Goal: Navigation & Orientation: Understand site structure

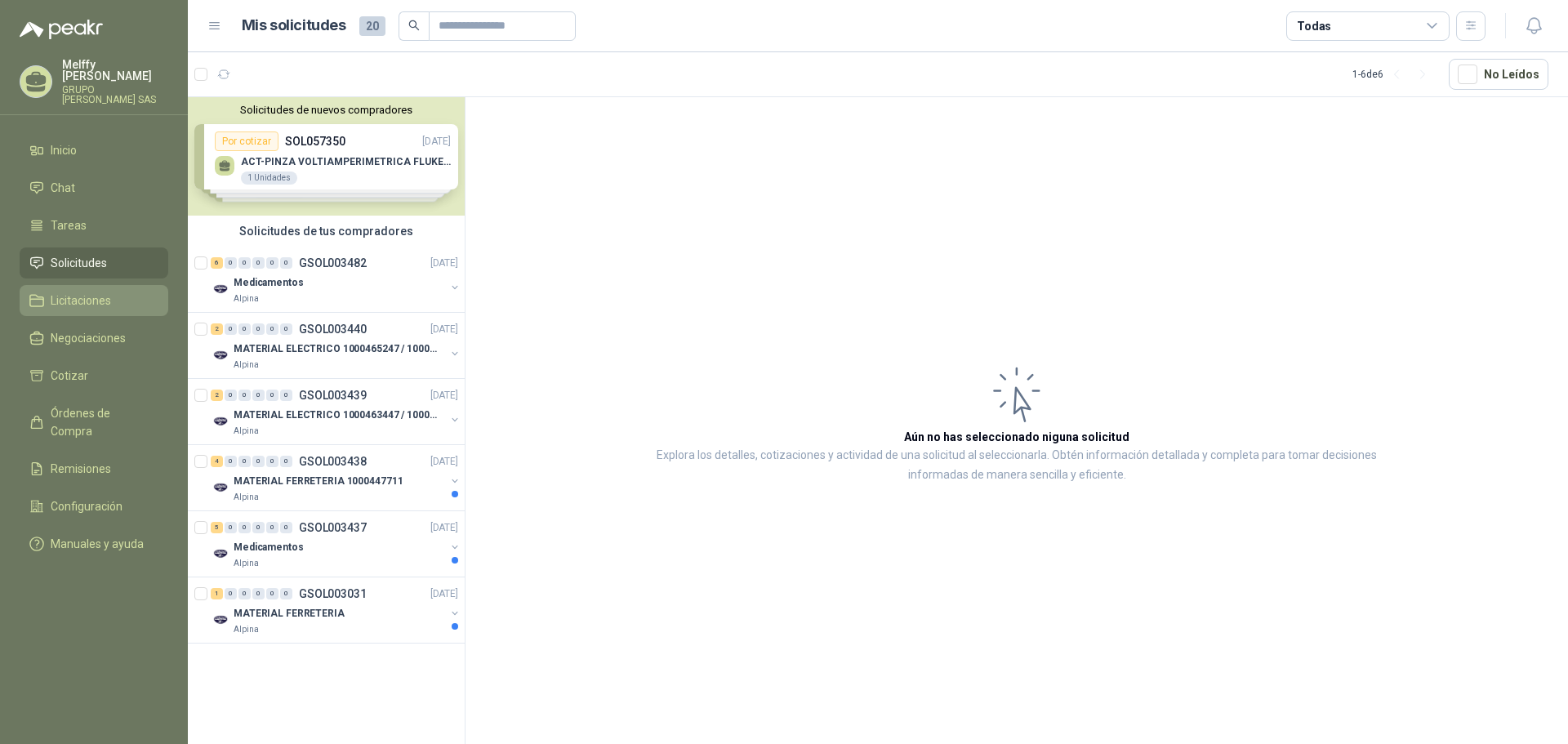
click at [120, 285] on link "Licitaciones" at bounding box center [94, 300] width 149 height 31
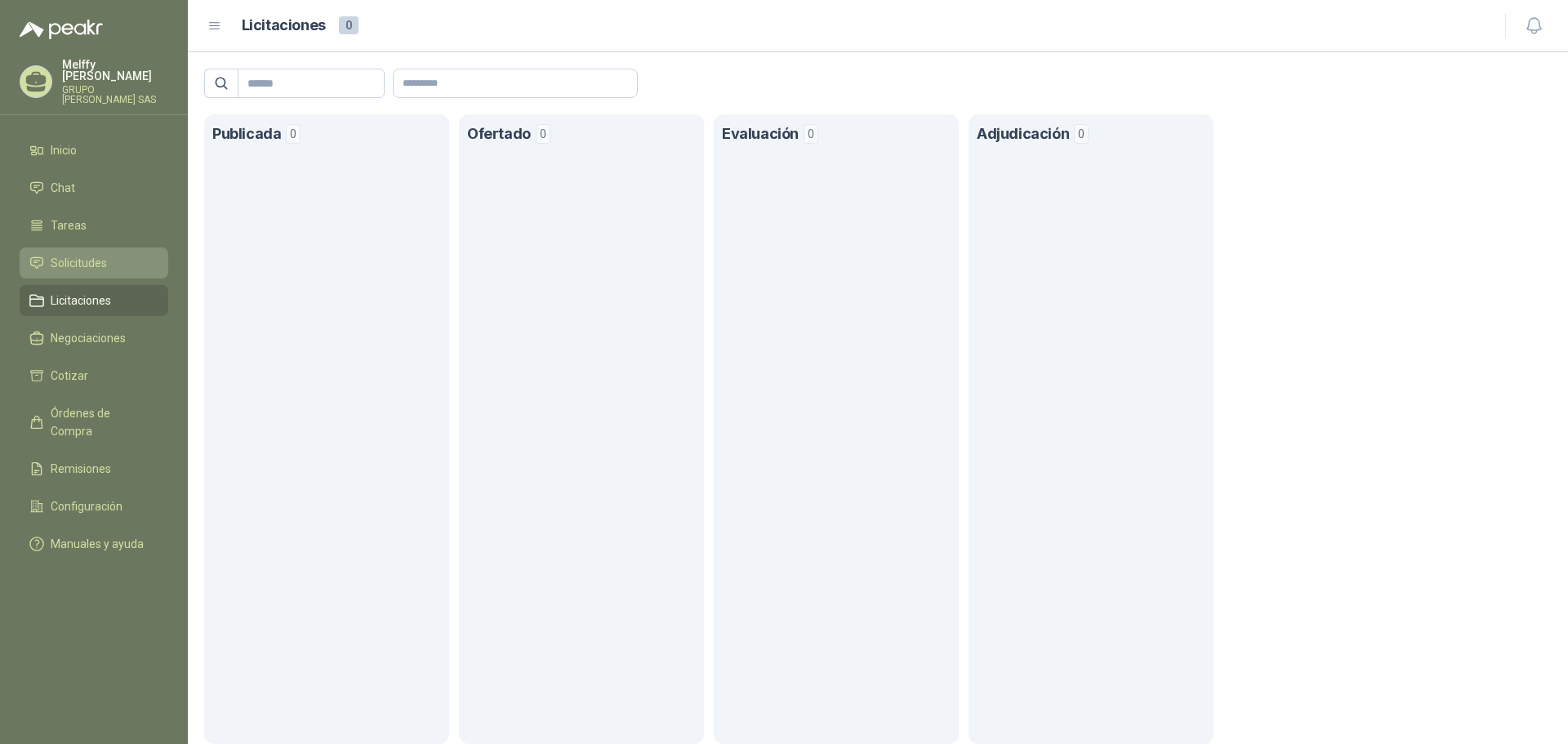
click at [67, 255] on span "Solicitudes" at bounding box center [78, 263] width 57 height 18
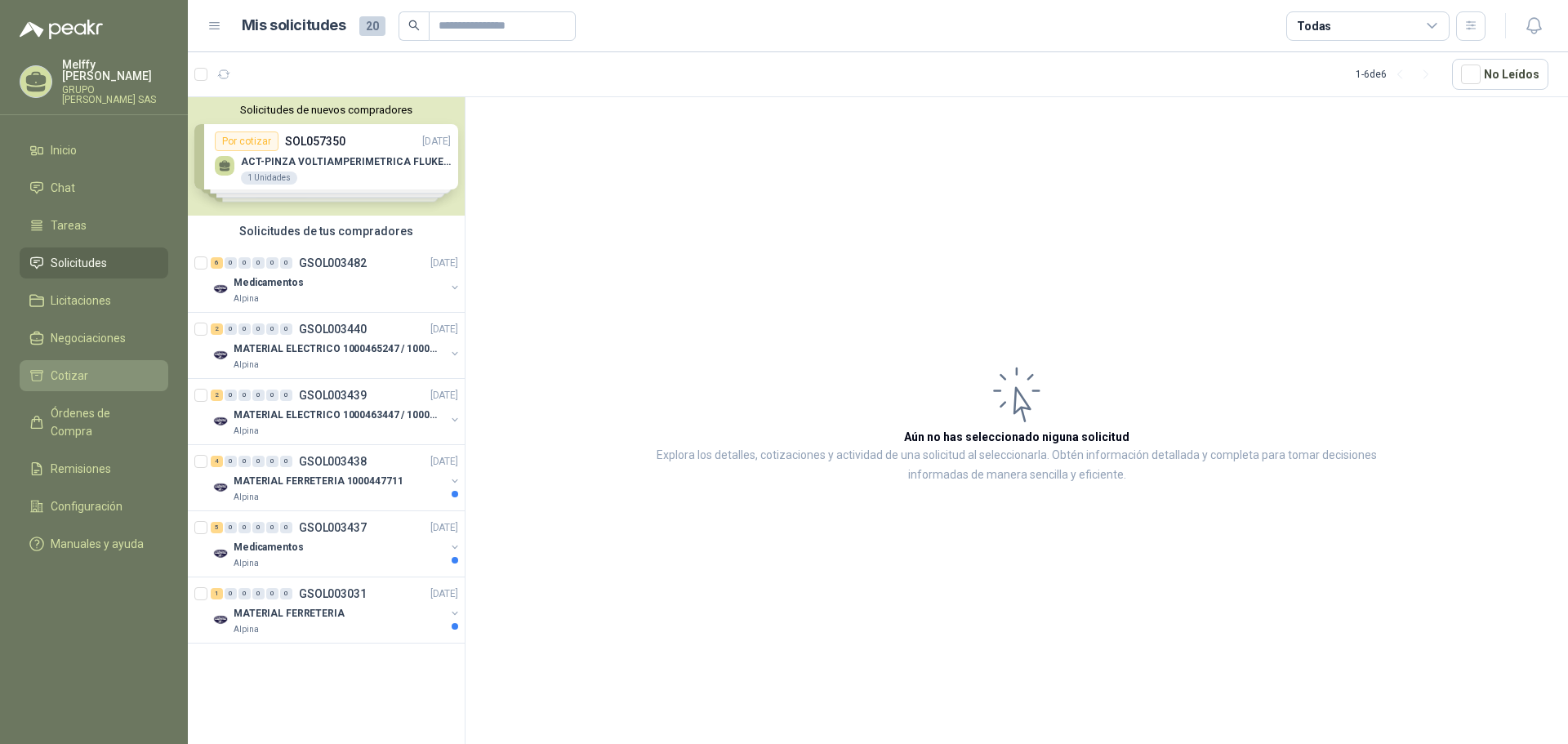
click at [73, 376] on link "Cotizar" at bounding box center [94, 375] width 149 height 31
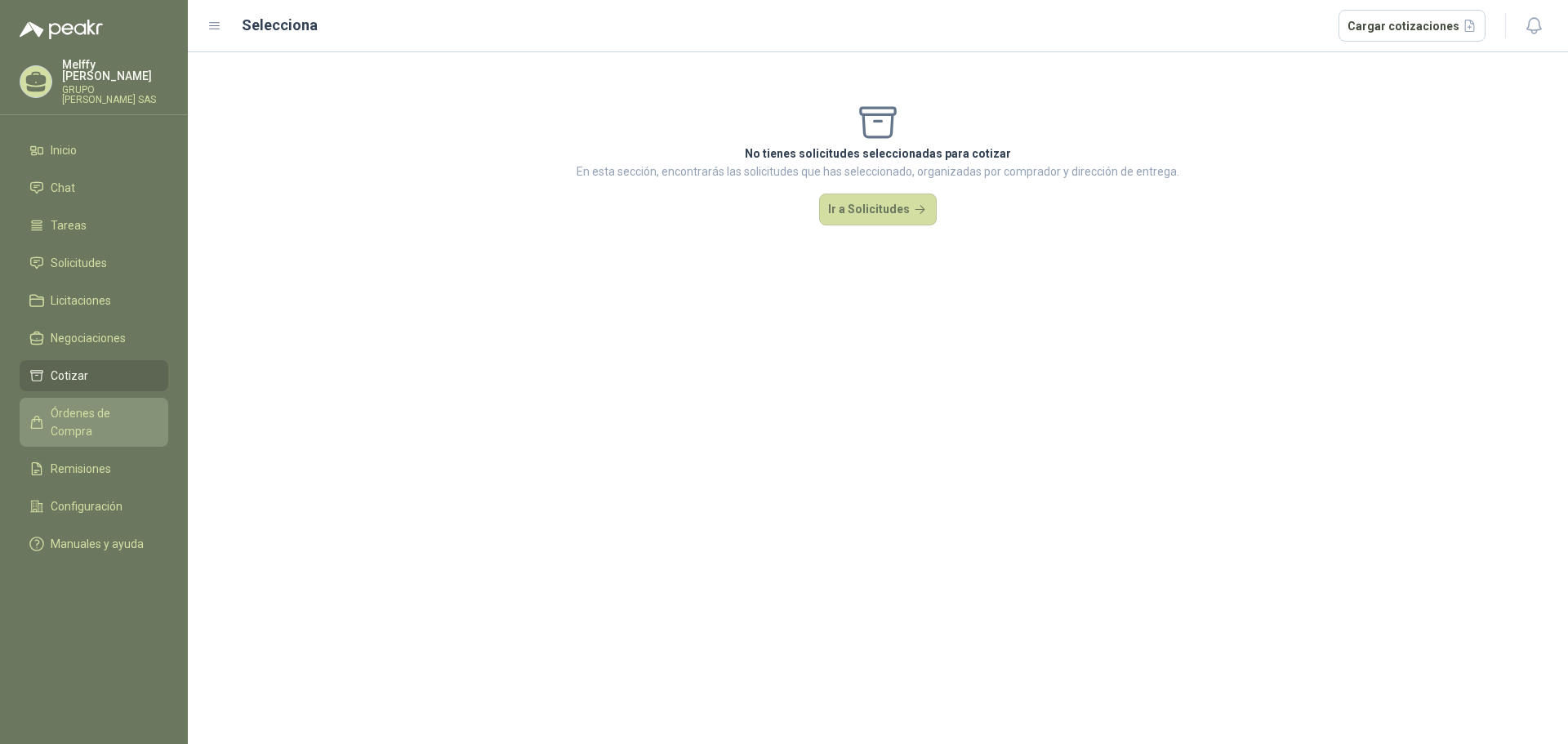
click at [90, 404] on span "Órdenes de Compra" at bounding box center [101, 422] width 102 height 36
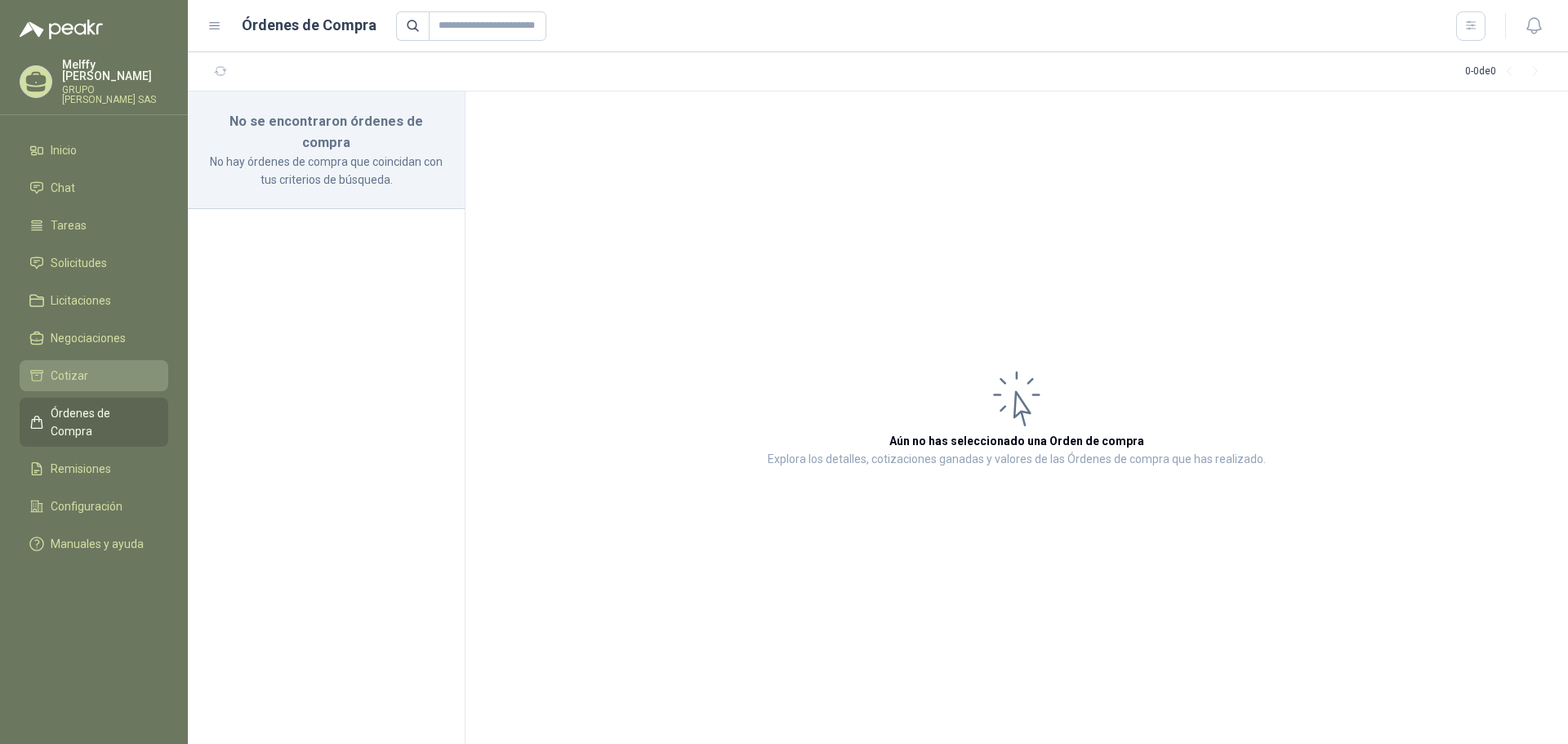
click at [73, 367] on span "Cotizar" at bounding box center [69, 375] width 37 height 18
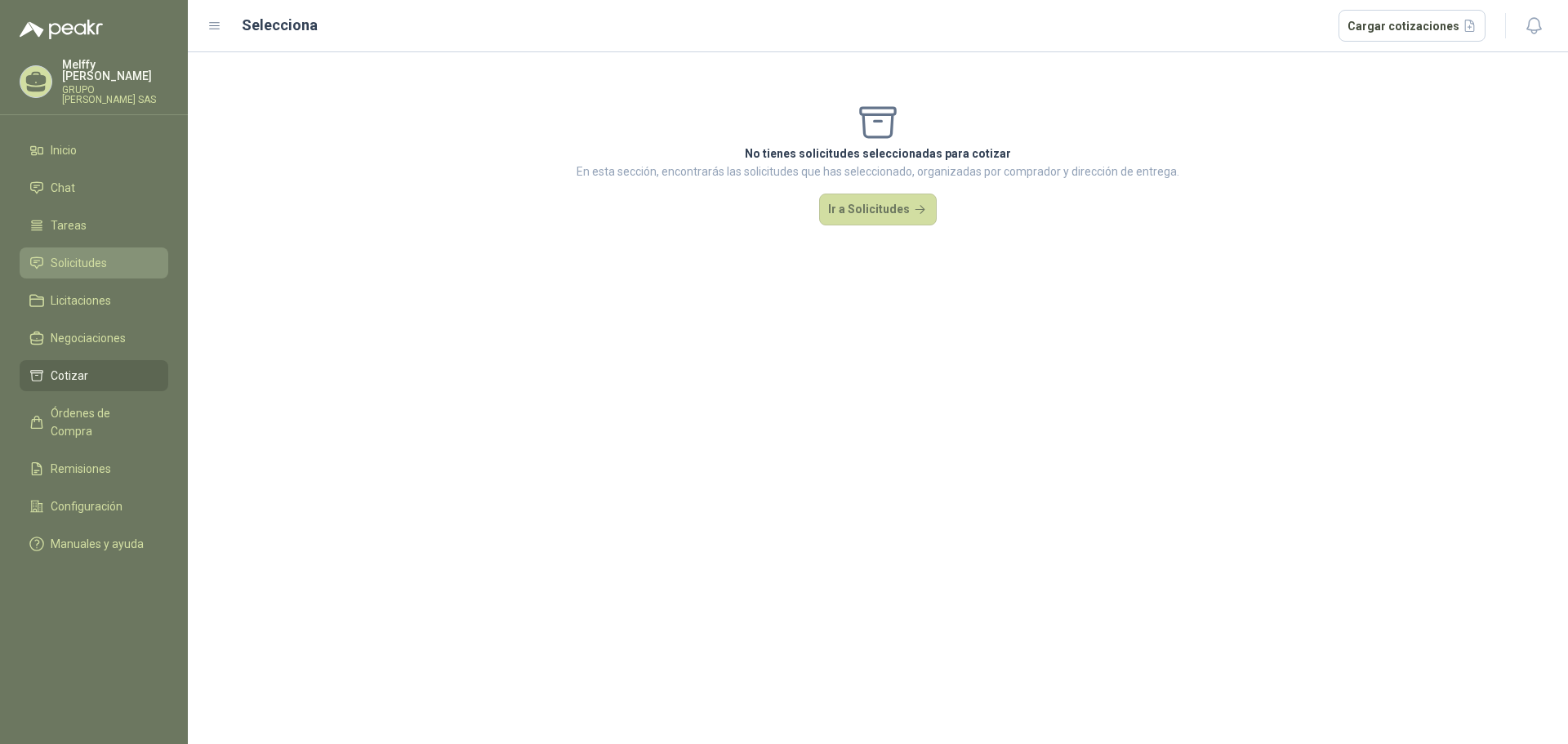
click at [98, 254] on span "Solicitudes" at bounding box center [78, 263] width 57 height 18
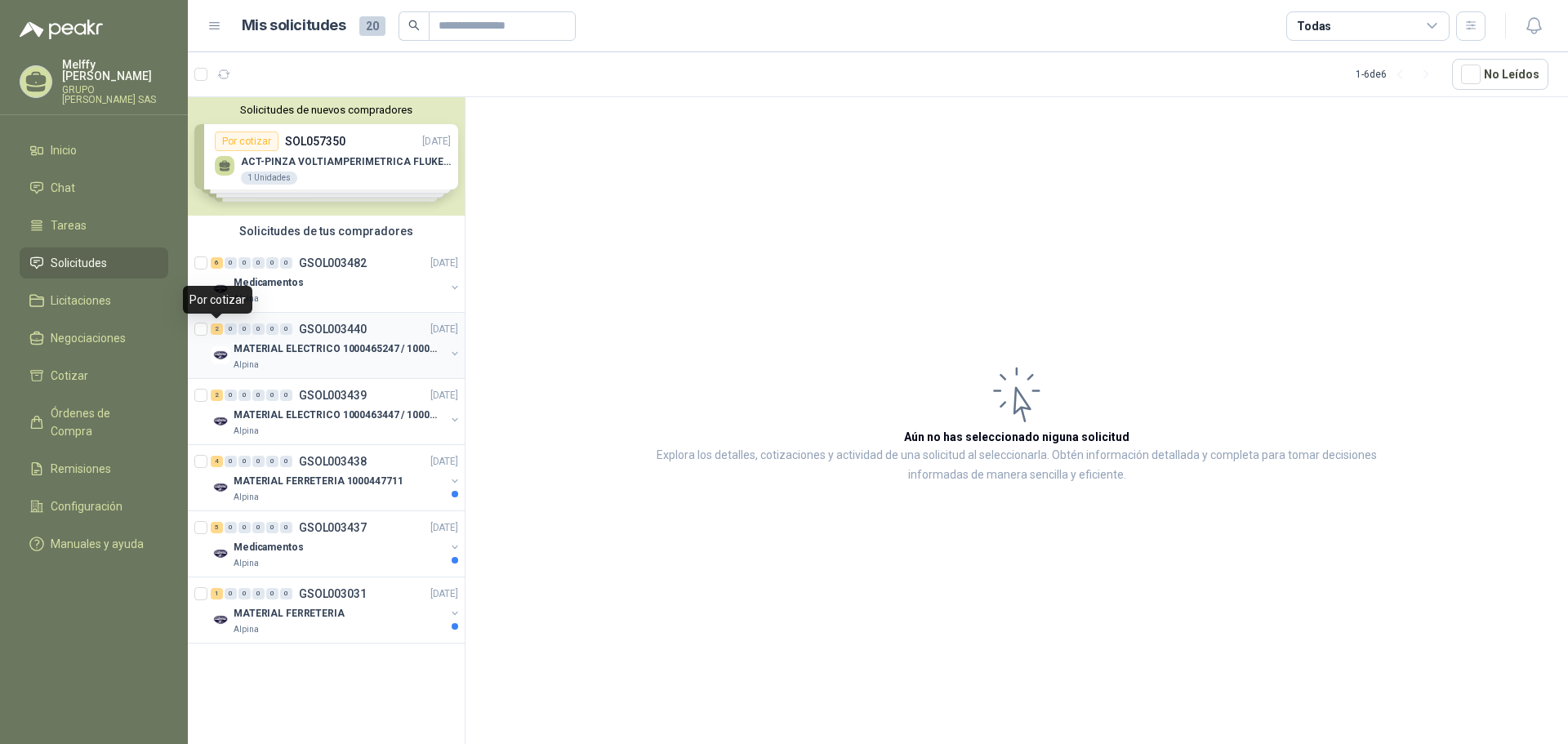
click at [220, 332] on div "2" at bounding box center [216, 330] width 12 height 11
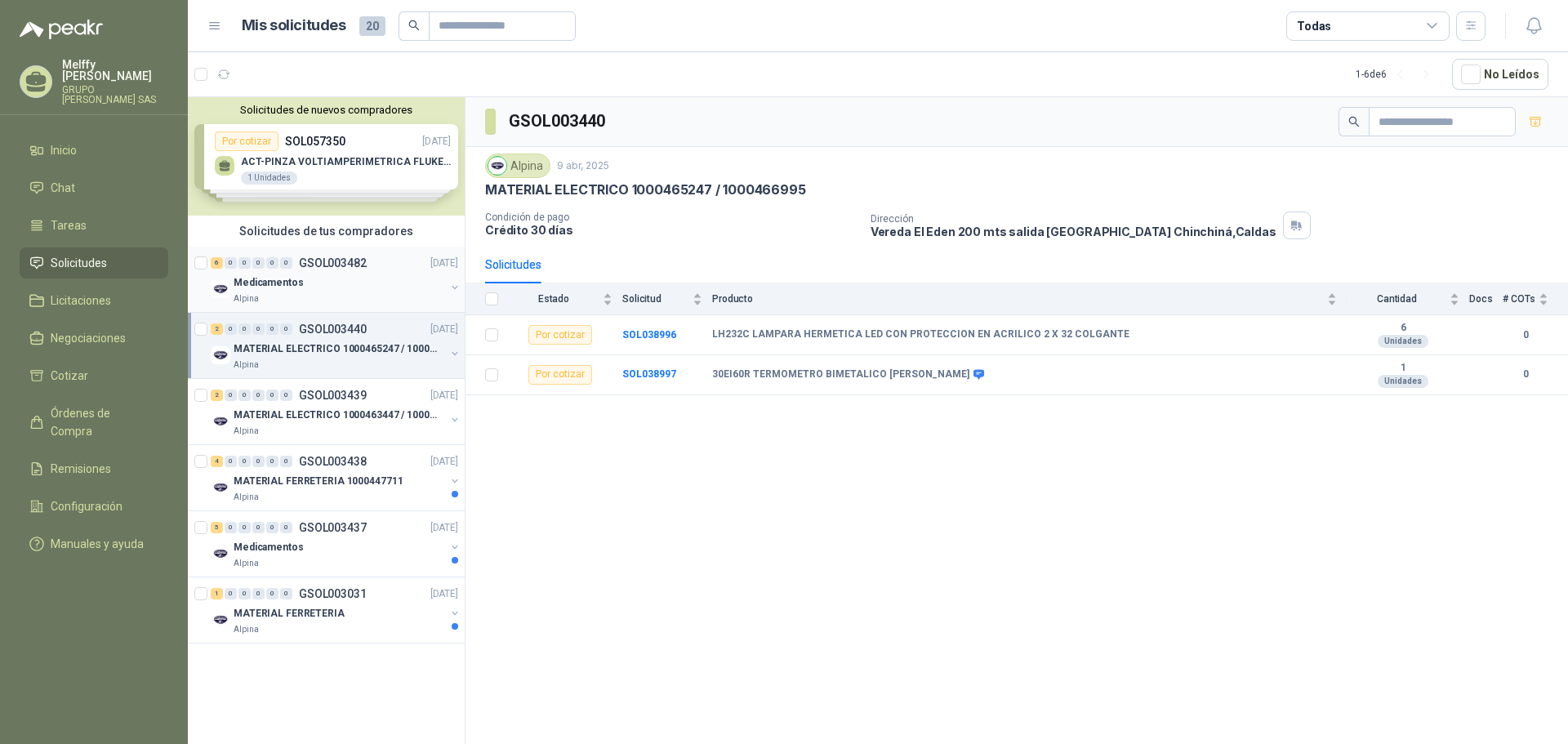
click at [349, 280] on div "Medicamentos" at bounding box center [339, 282] width 211 height 20
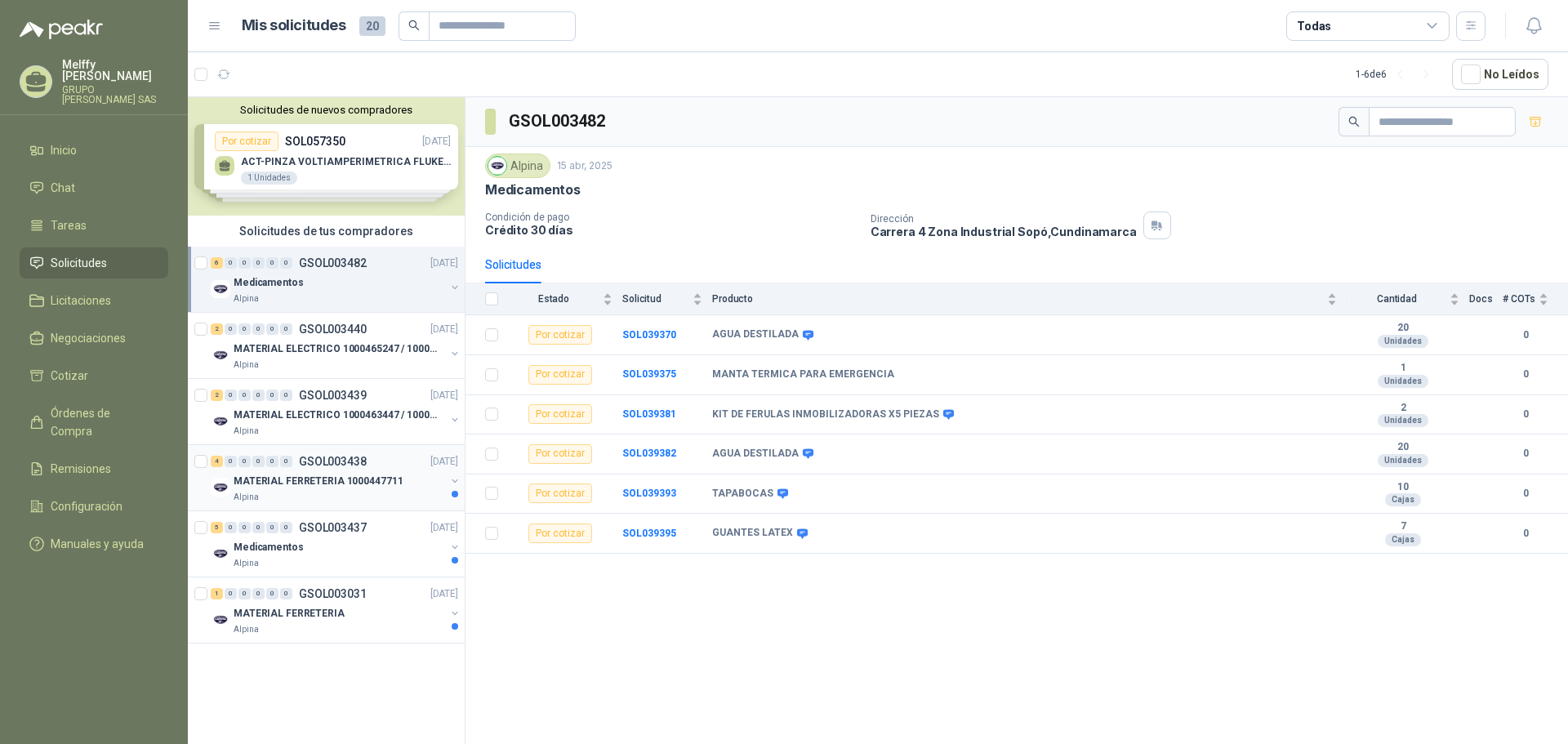
click at [323, 469] on div "4 0 0 0 0 0 GSOL003438 [DATE]" at bounding box center [335, 461] width 250 height 20
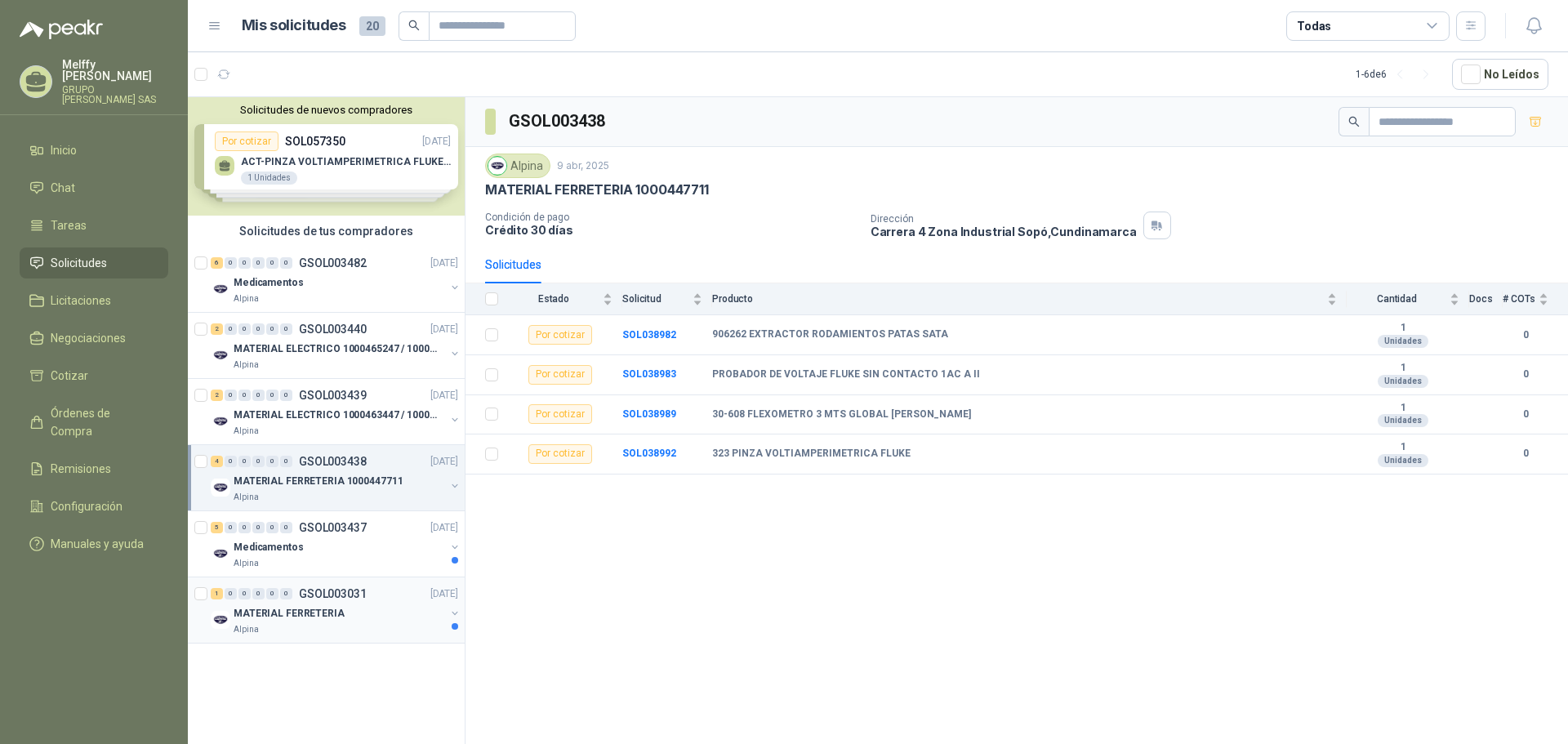
click at [297, 581] on div "1 0 0 0 0 0 GSOL003031 [DATE] MATERIAL FERRETERIA Alpina" at bounding box center [327, 610] width 277 height 66
click at [294, 595] on div "1 0 0 0 0 0 GSOL003031" at bounding box center [288, 594] width 156 height 11
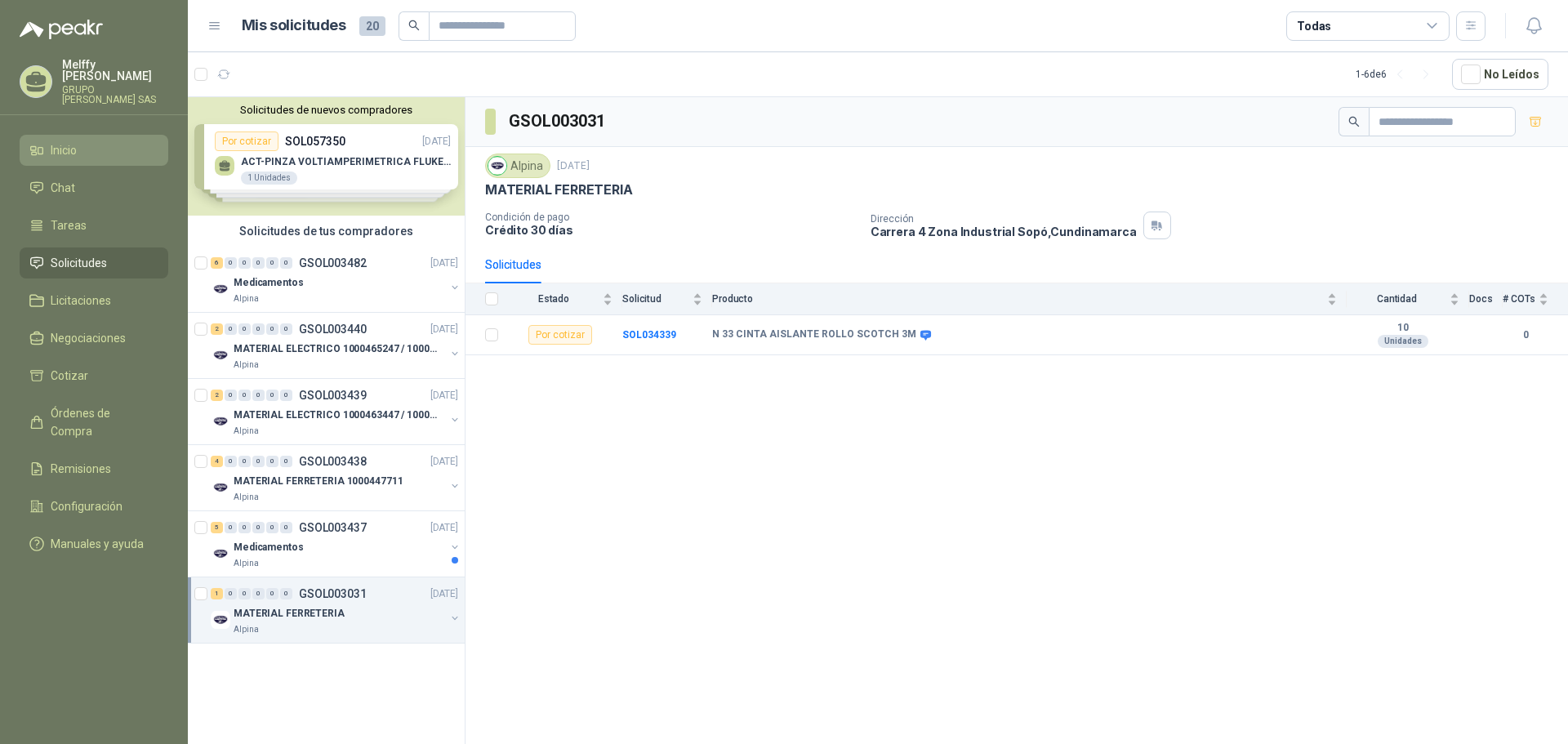
click at [56, 151] on link "Inicio" at bounding box center [94, 150] width 149 height 31
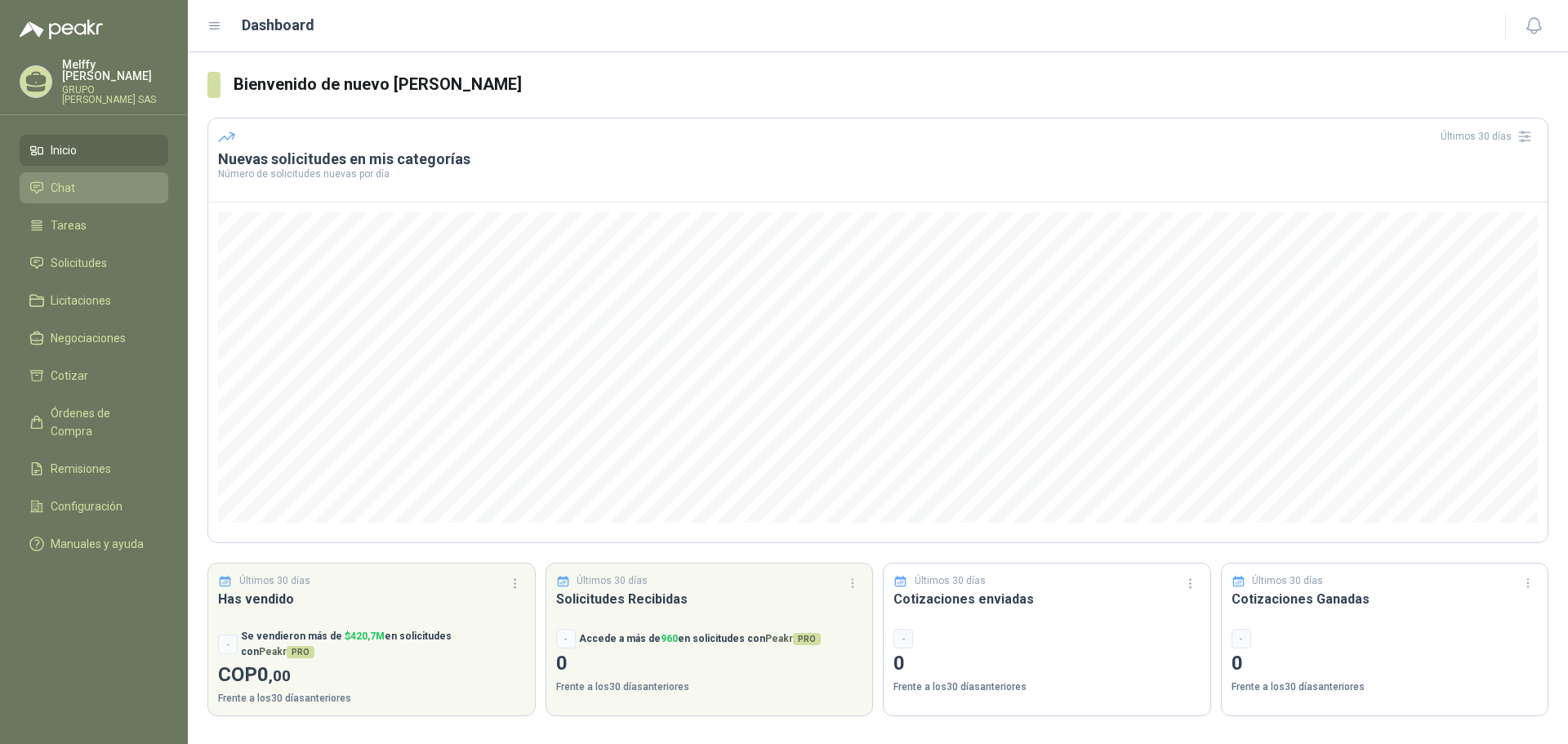
click at [63, 183] on span "Chat" at bounding box center [62, 187] width 24 height 18
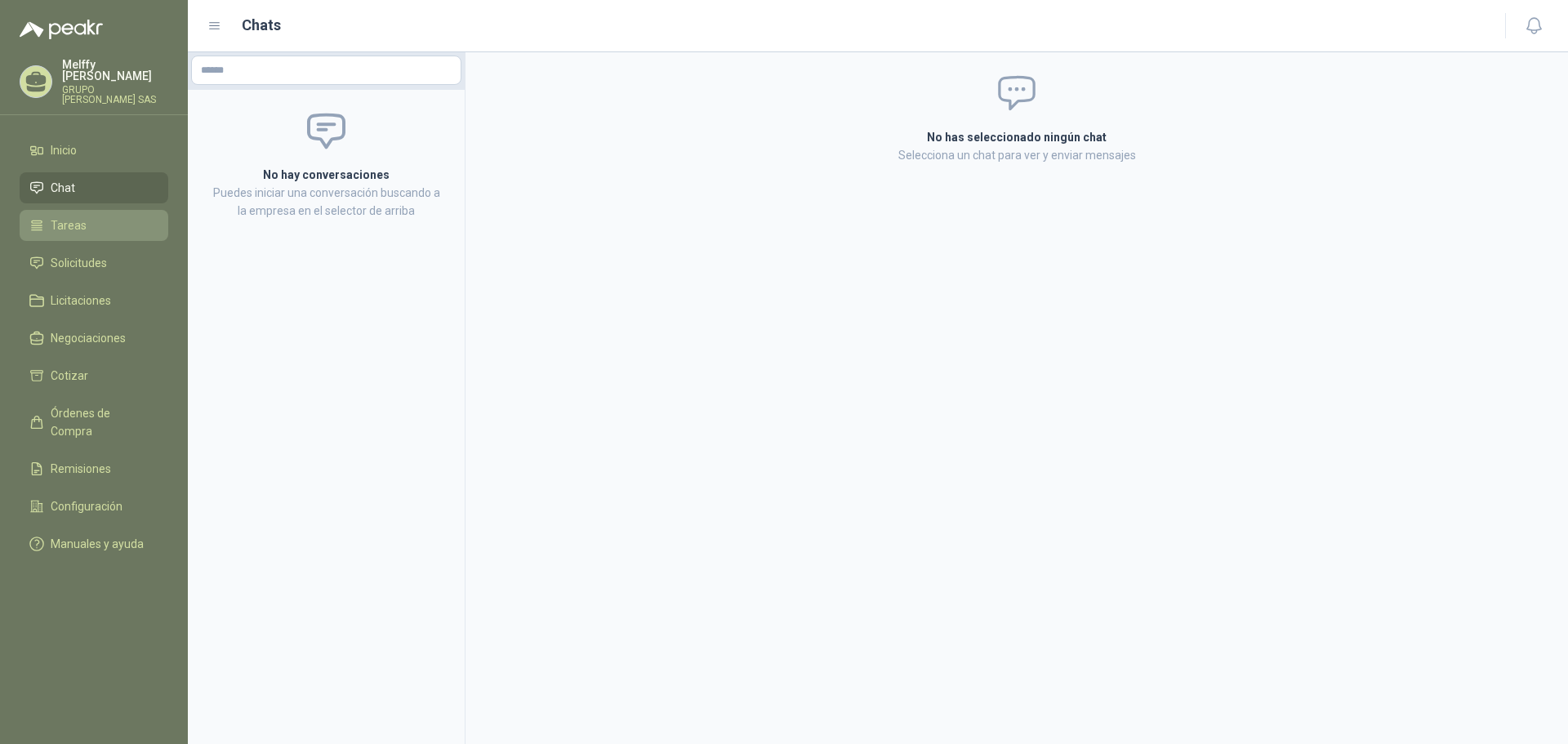
click at [102, 218] on li "Tareas" at bounding box center [94, 225] width 129 height 18
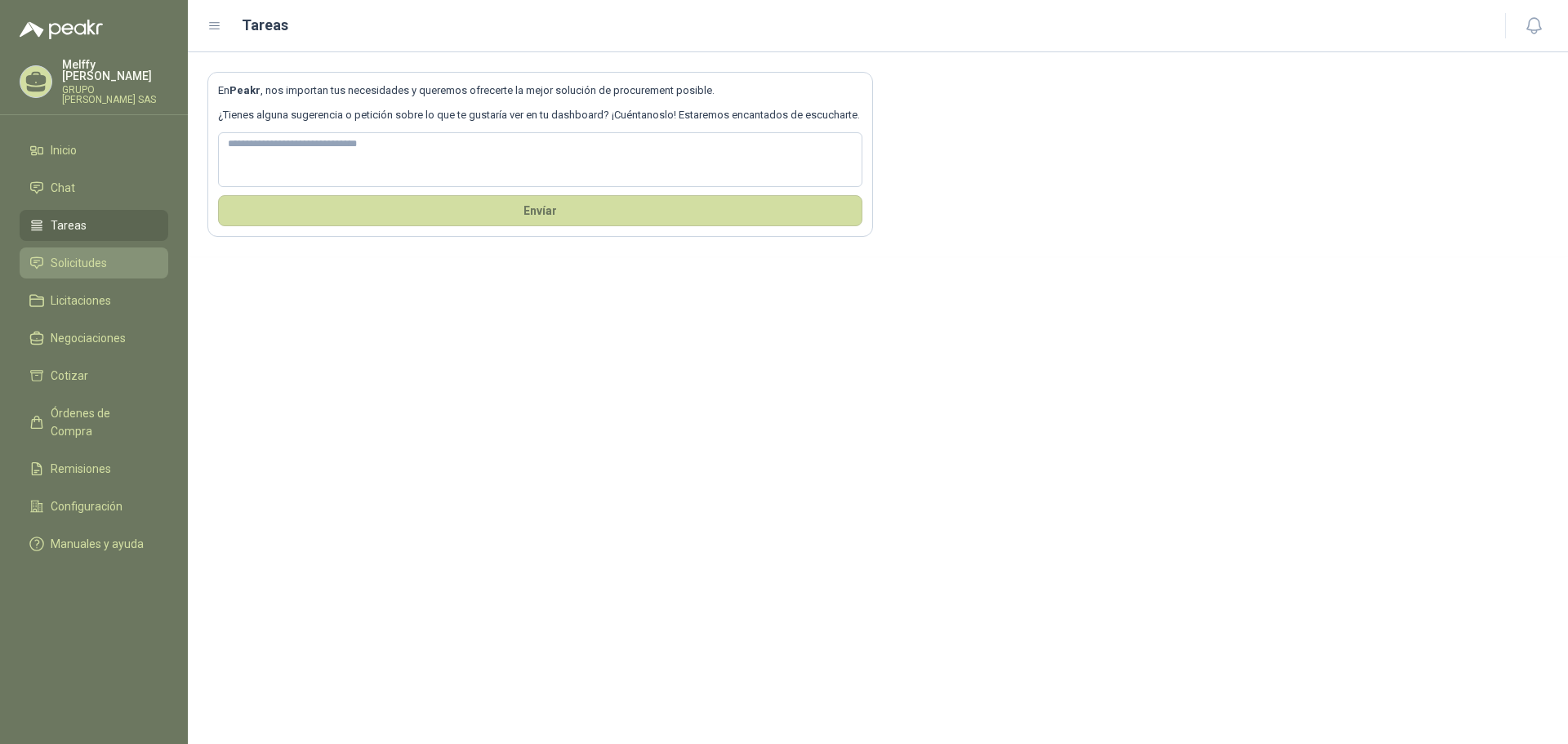
click at [90, 257] on span "Solicitudes" at bounding box center [78, 263] width 57 height 18
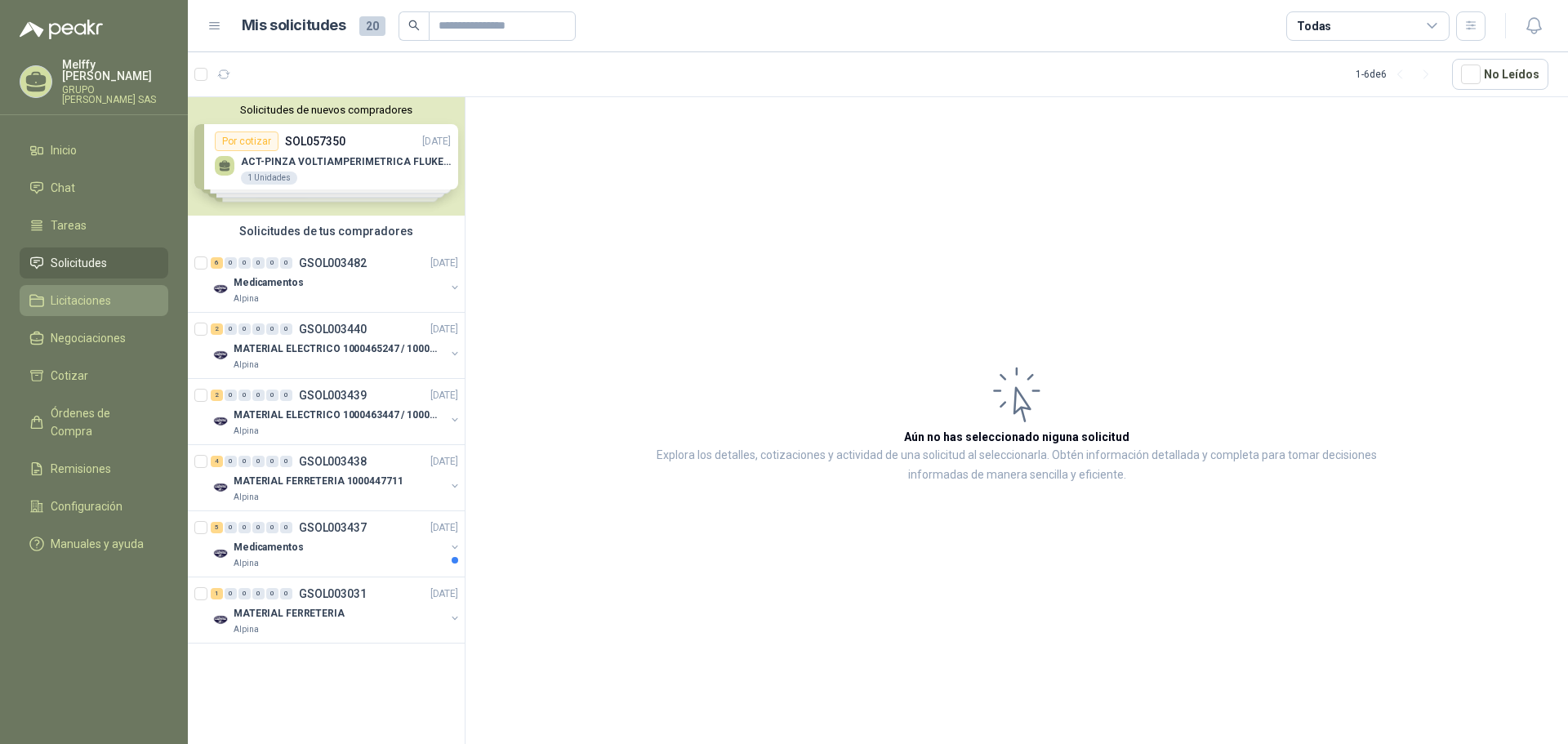
click at [91, 293] on span "Licitaciones" at bounding box center [80, 300] width 60 height 18
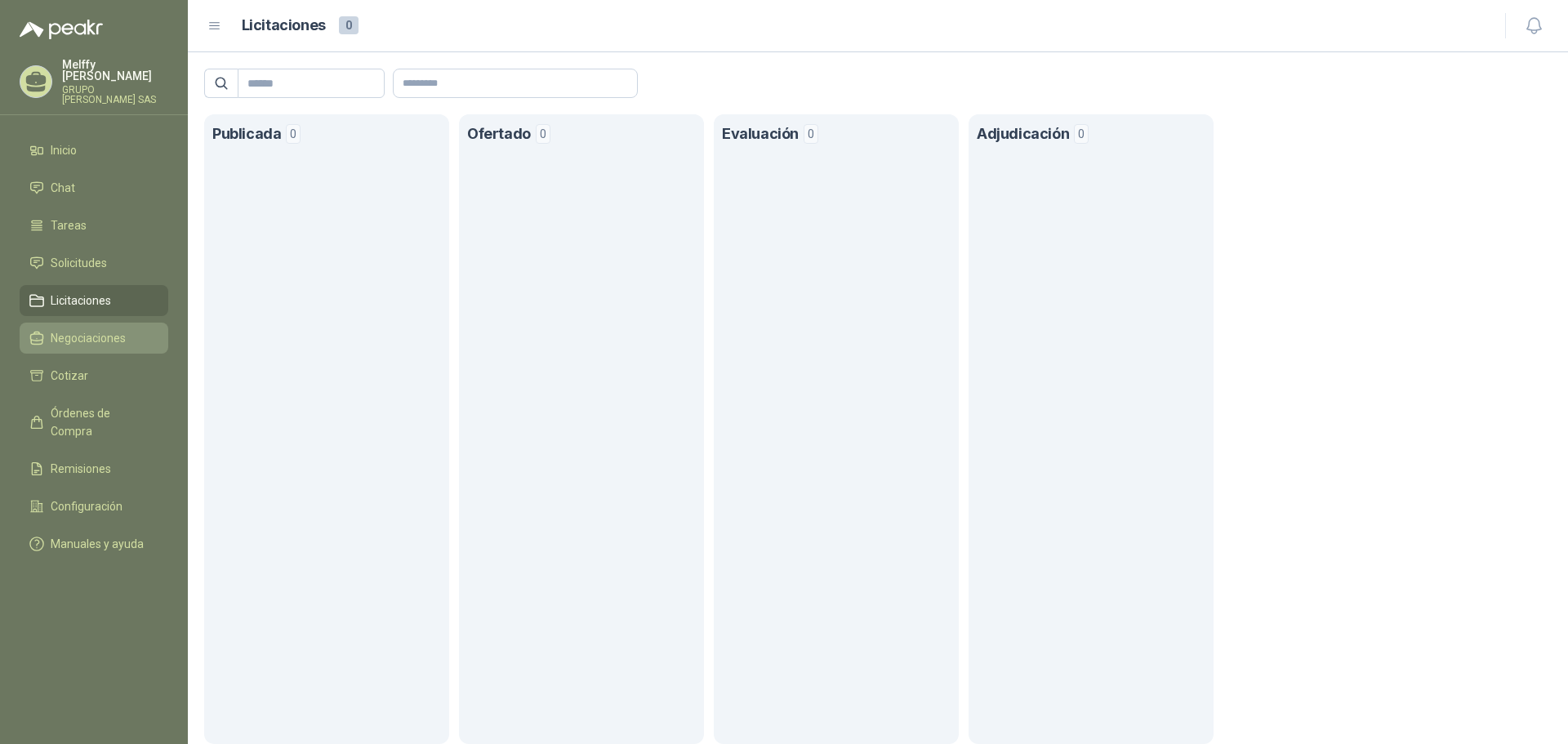
click at [76, 336] on link "Negociaciones" at bounding box center [94, 338] width 149 height 31
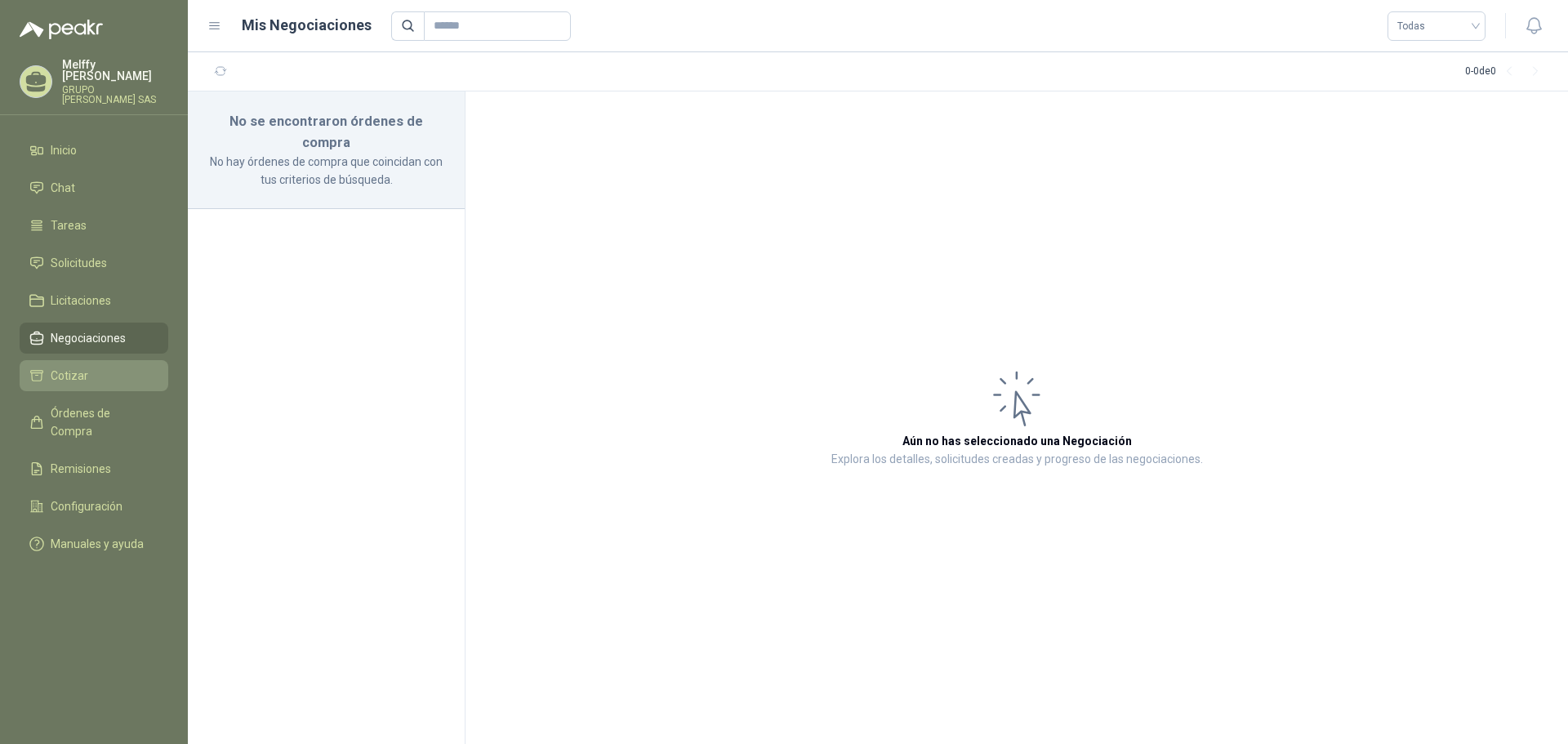
click at [62, 367] on span "Cotizar" at bounding box center [69, 375] width 37 height 18
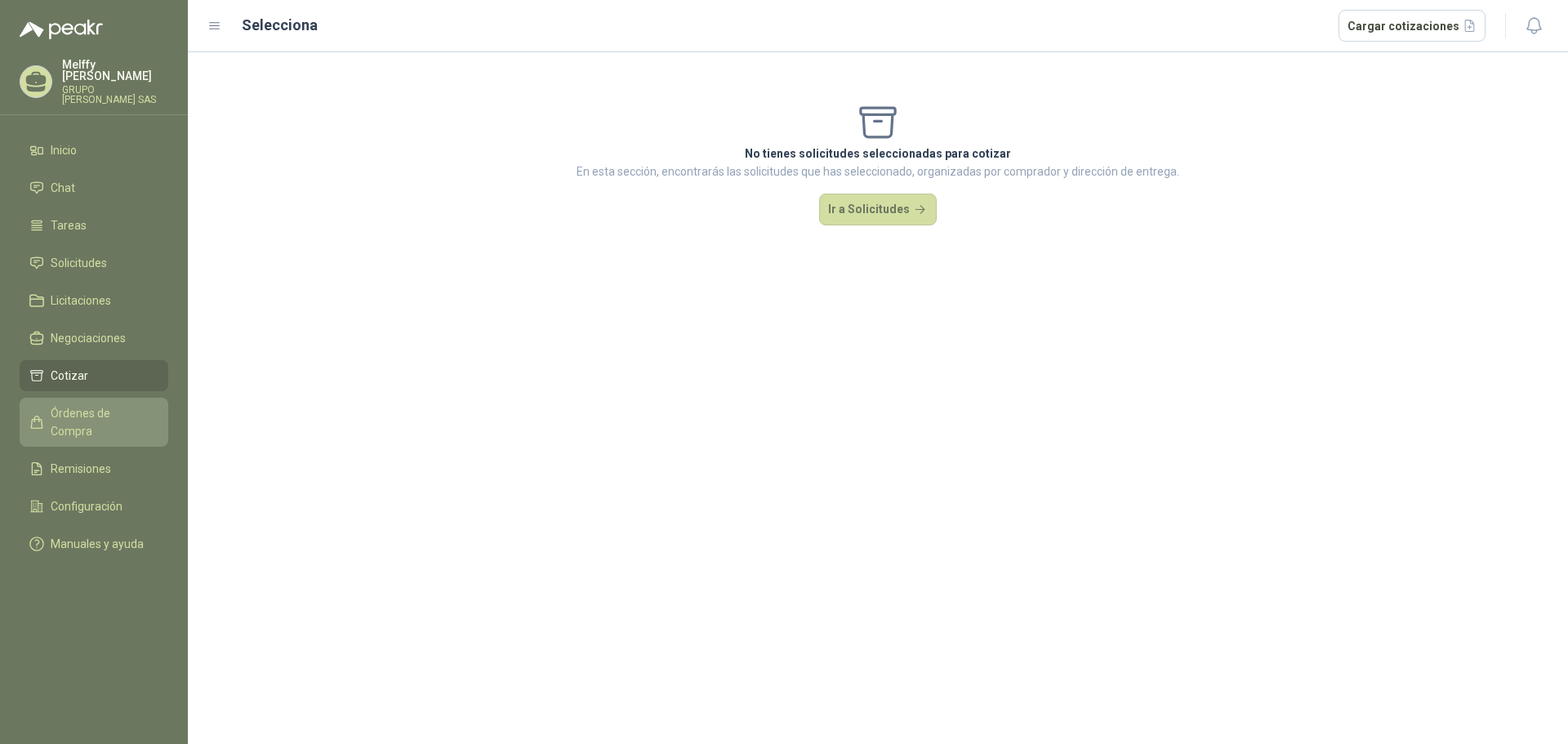
click at [90, 404] on span "Órdenes de Compra" at bounding box center [101, 422] width 102 height 36
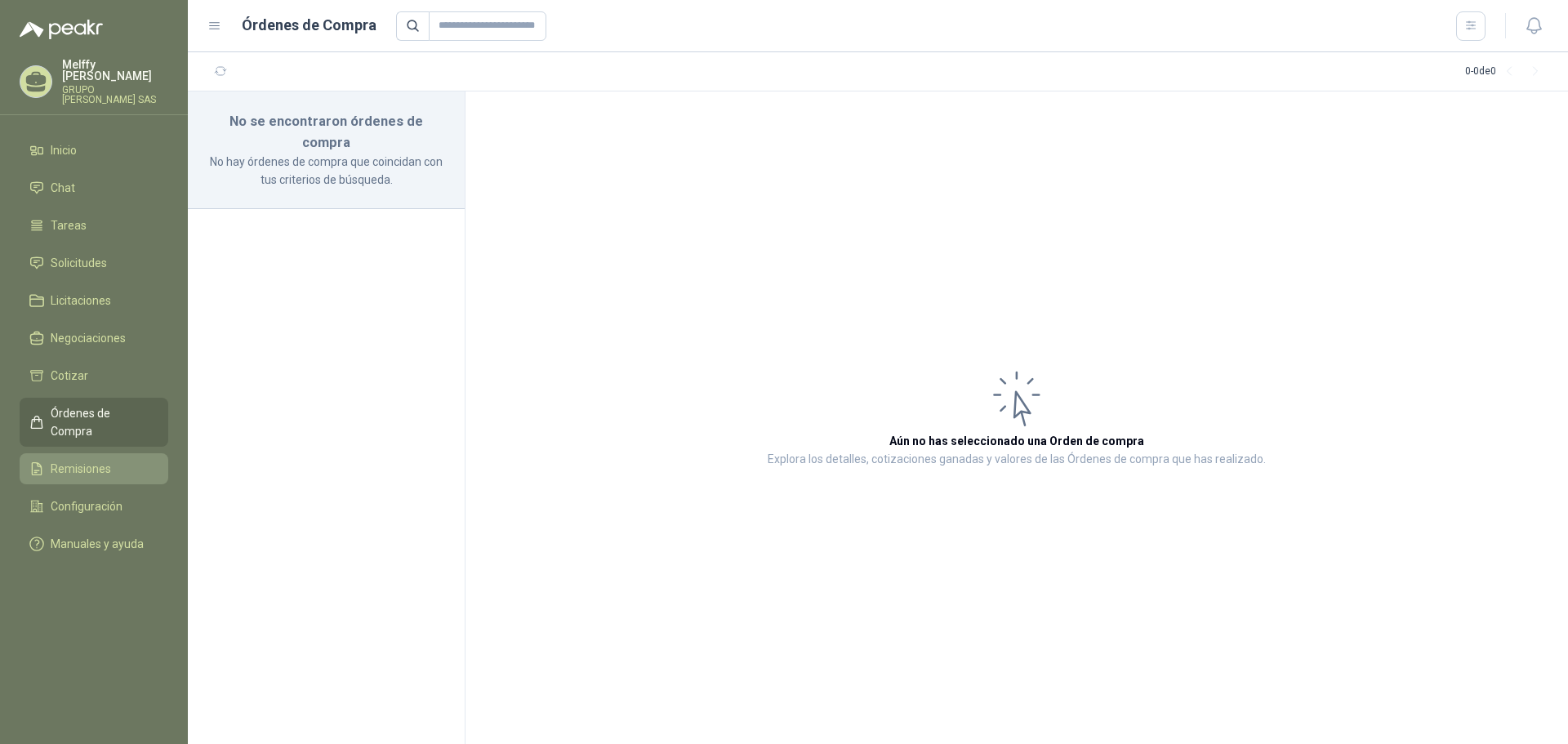
click at [75, 460] on span "Remisiones" at bounding box center [80, 468] width 60 height 18
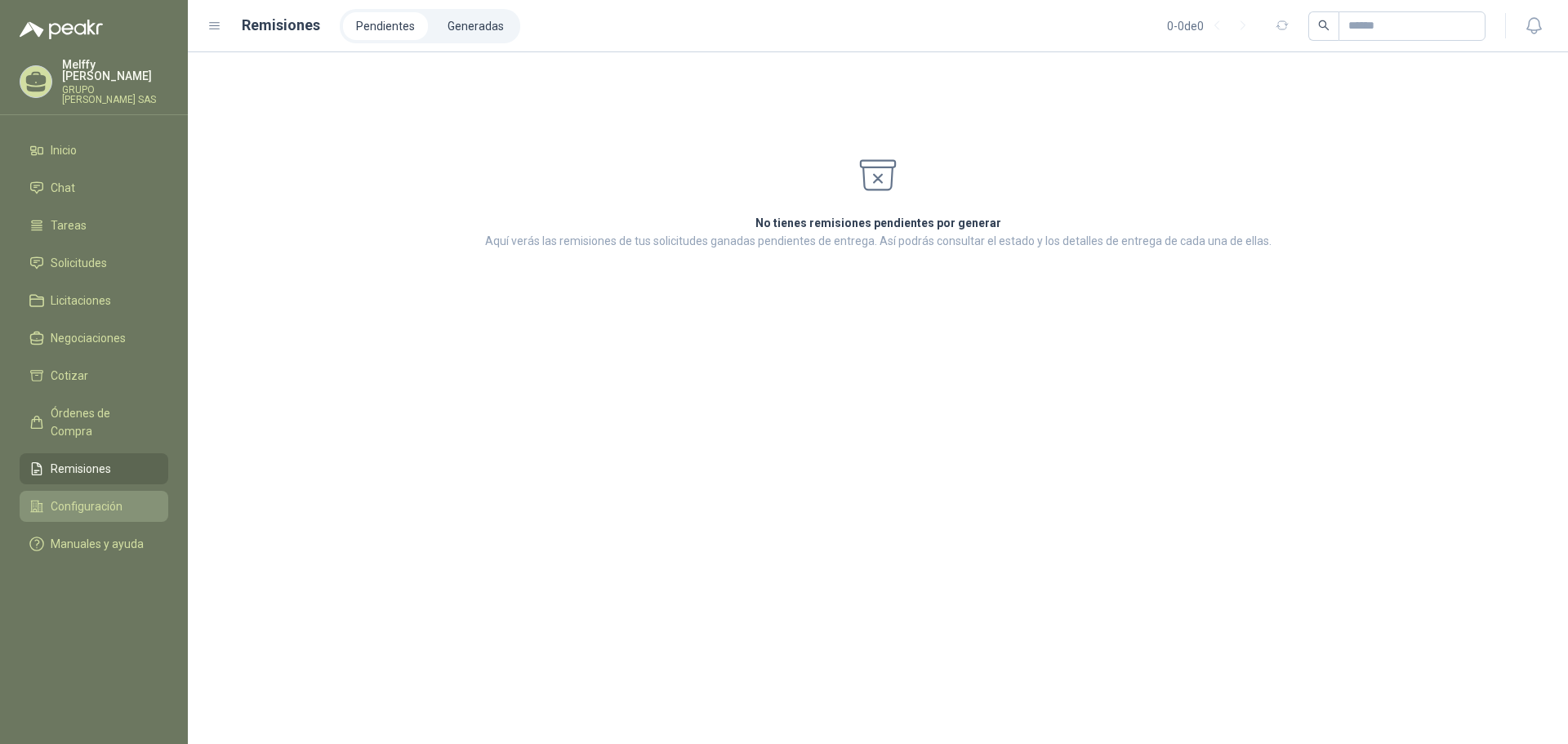
click at [78, 497] on span "Configuración" at bounding box center [86, 506] width 72 height 18
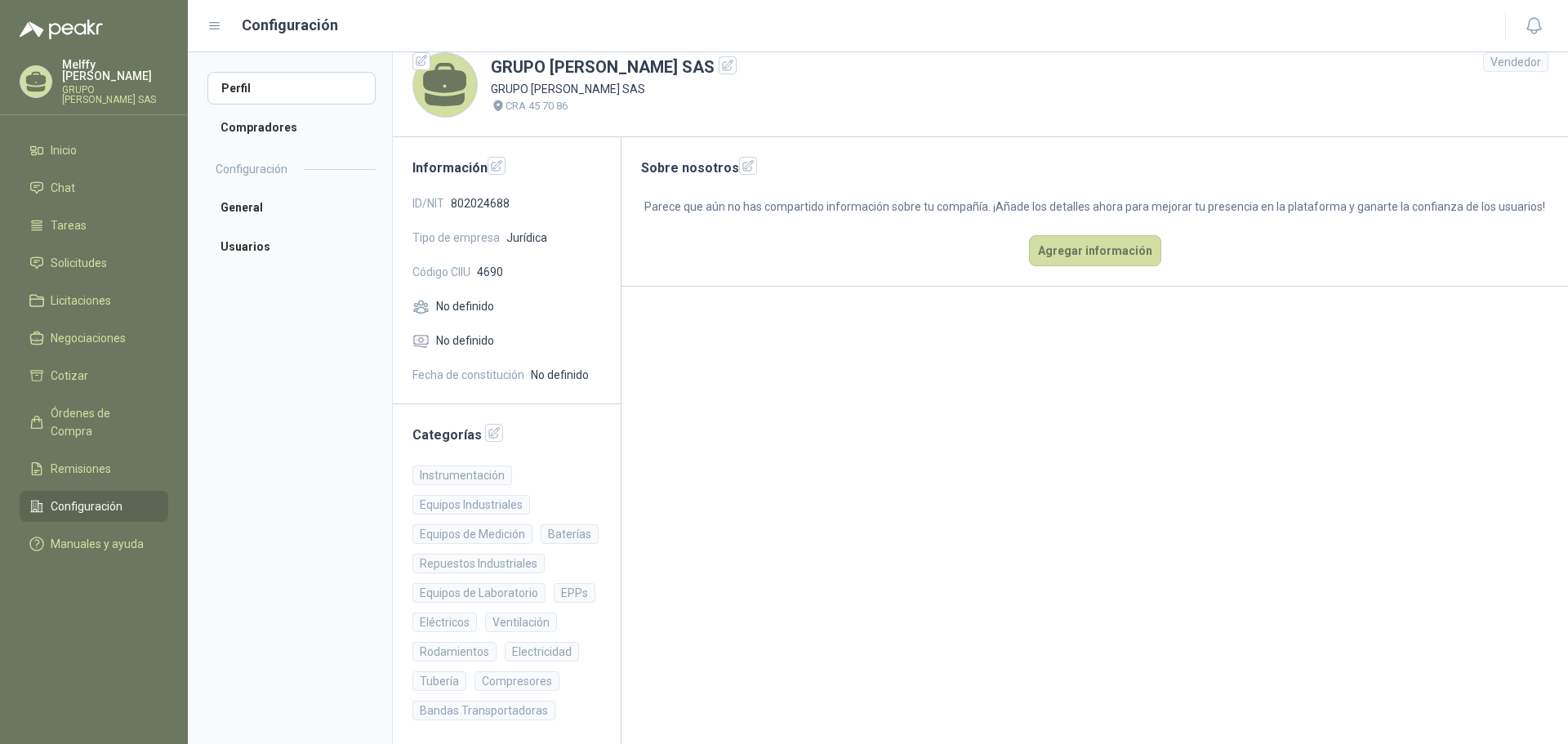
scroll to position [25, 0]
